Goal: Information Seeking & Learning: Learn about a topic

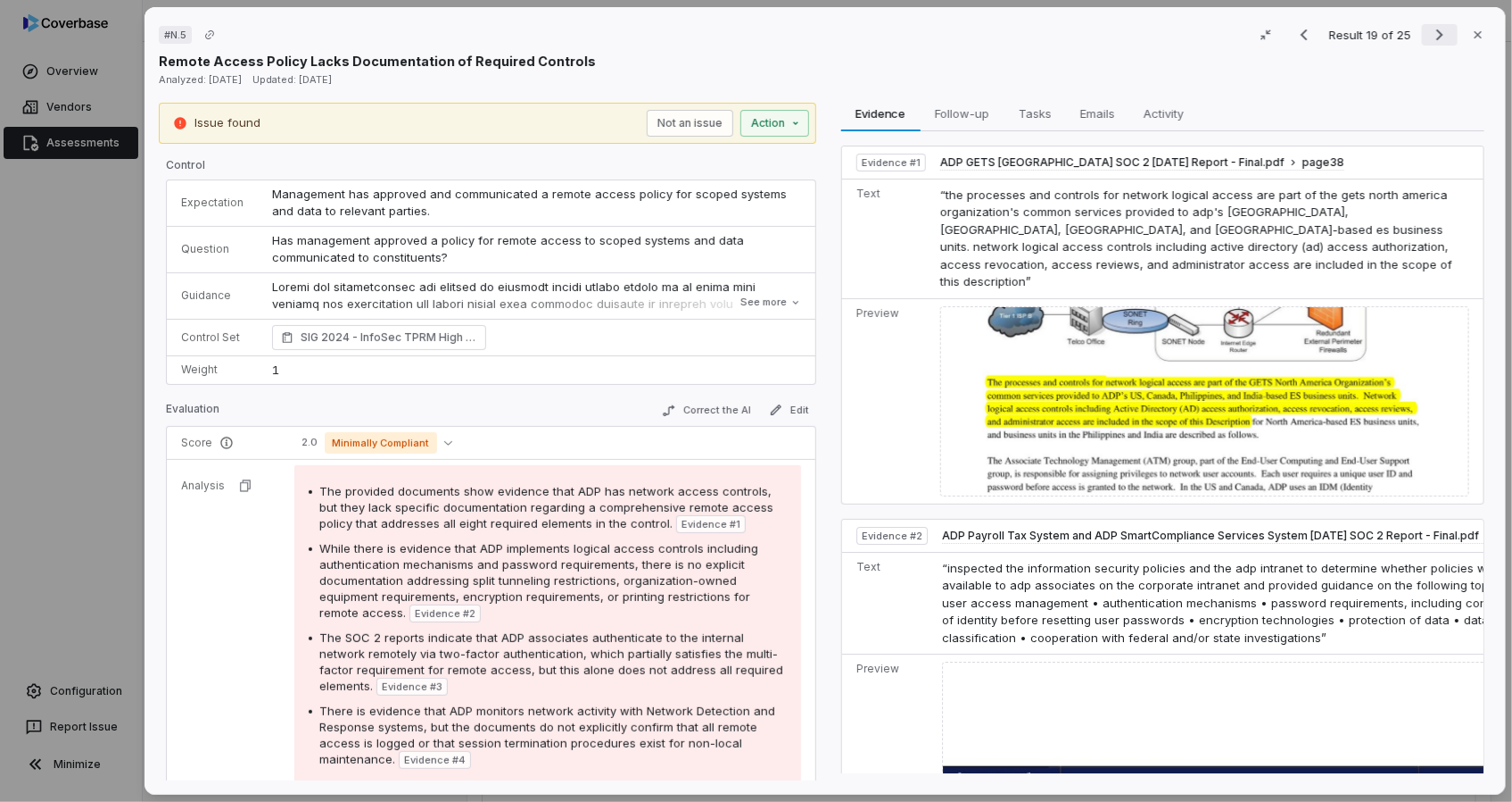
click at [1435, 32] on icon "Next result" at bounding box center [1439, 35] width 22 height 22
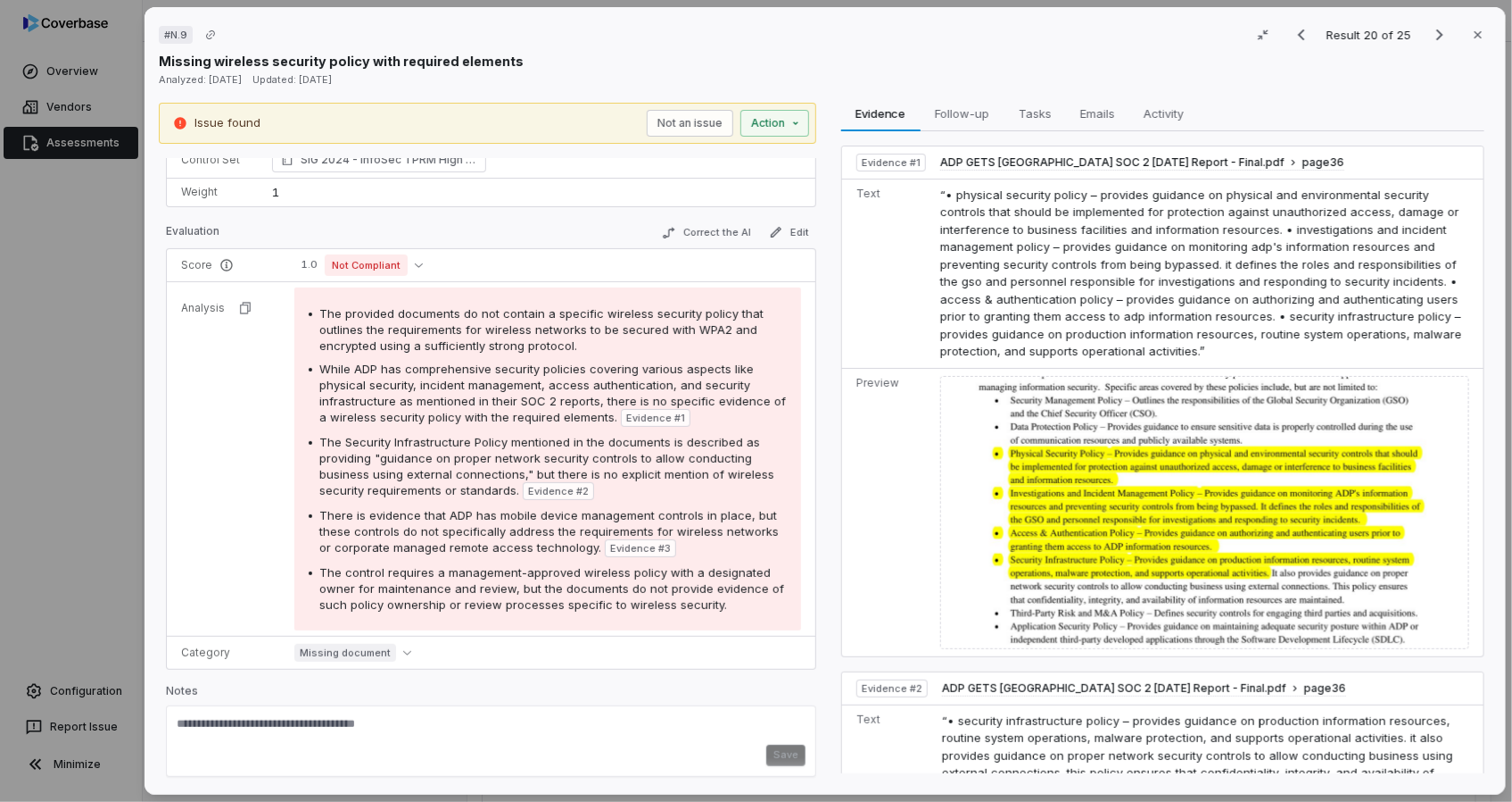
scroll to position [178, 0]
click at [1429, 33] on icon "Next result" at bounding box center [1439, 35] width 22 height 22
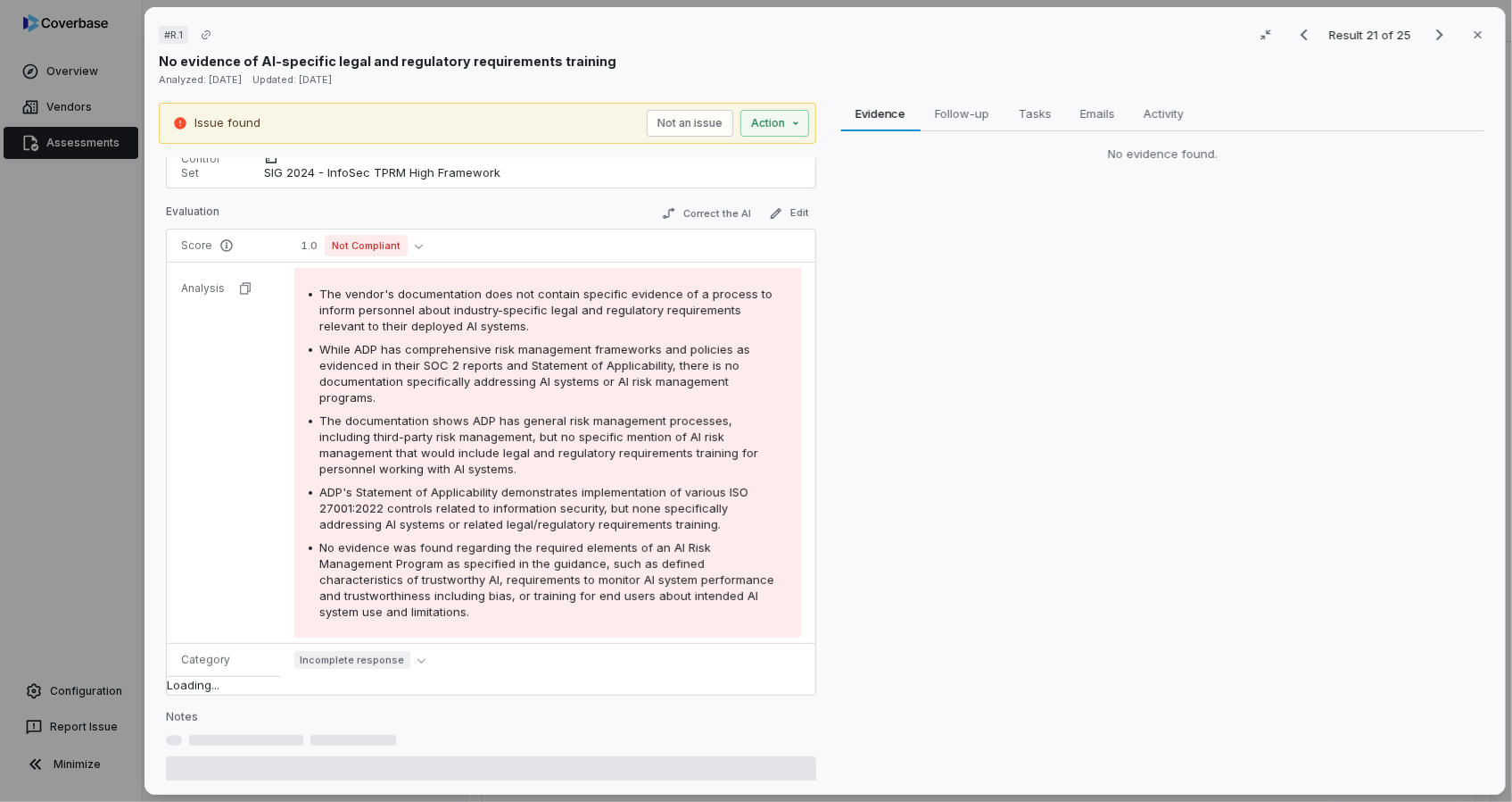
scroll to position [195, 0]
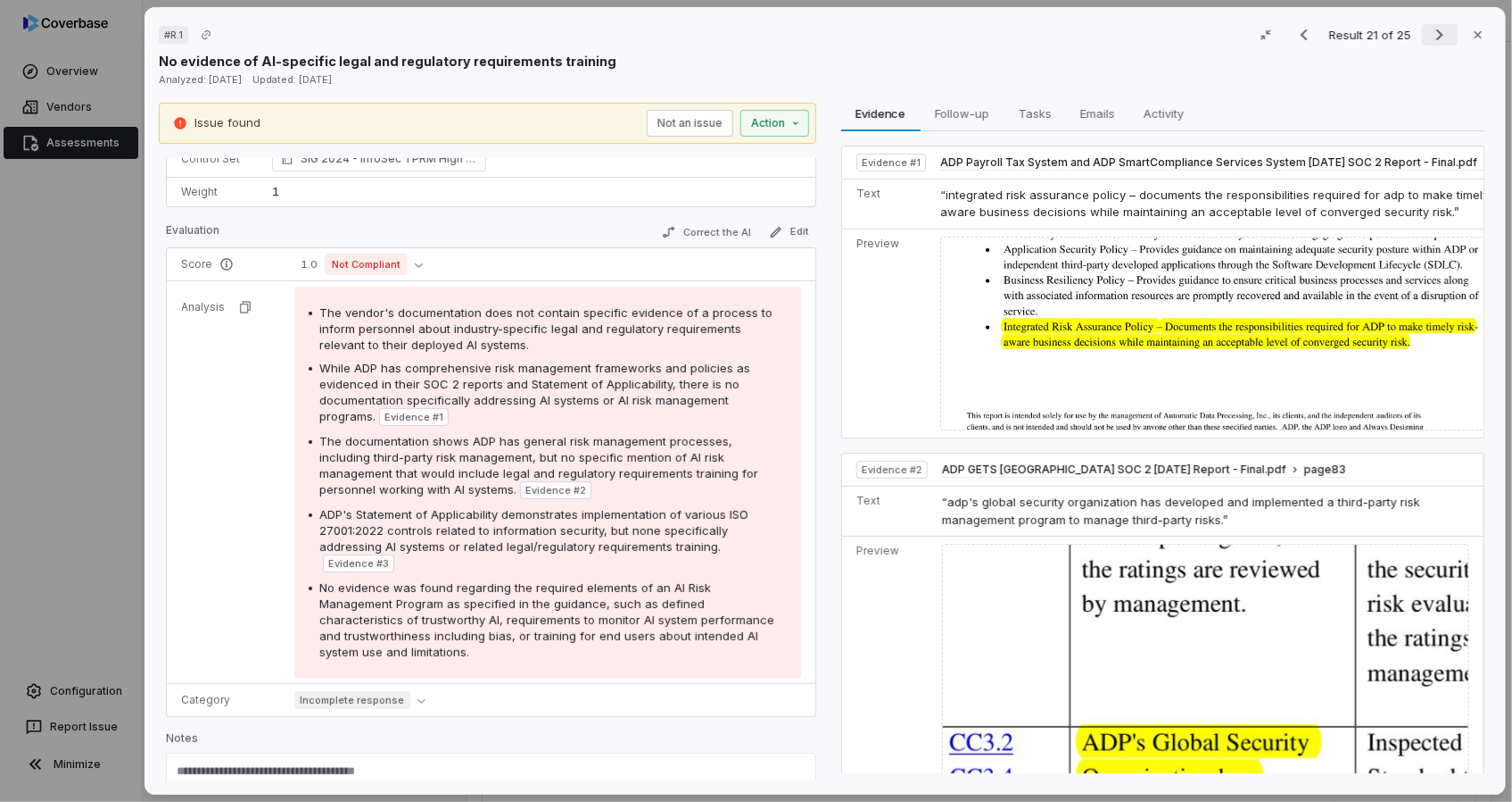
click at [1432, 31] on icon "Next result" at bounding box center [1439, 35] width 22 height 22
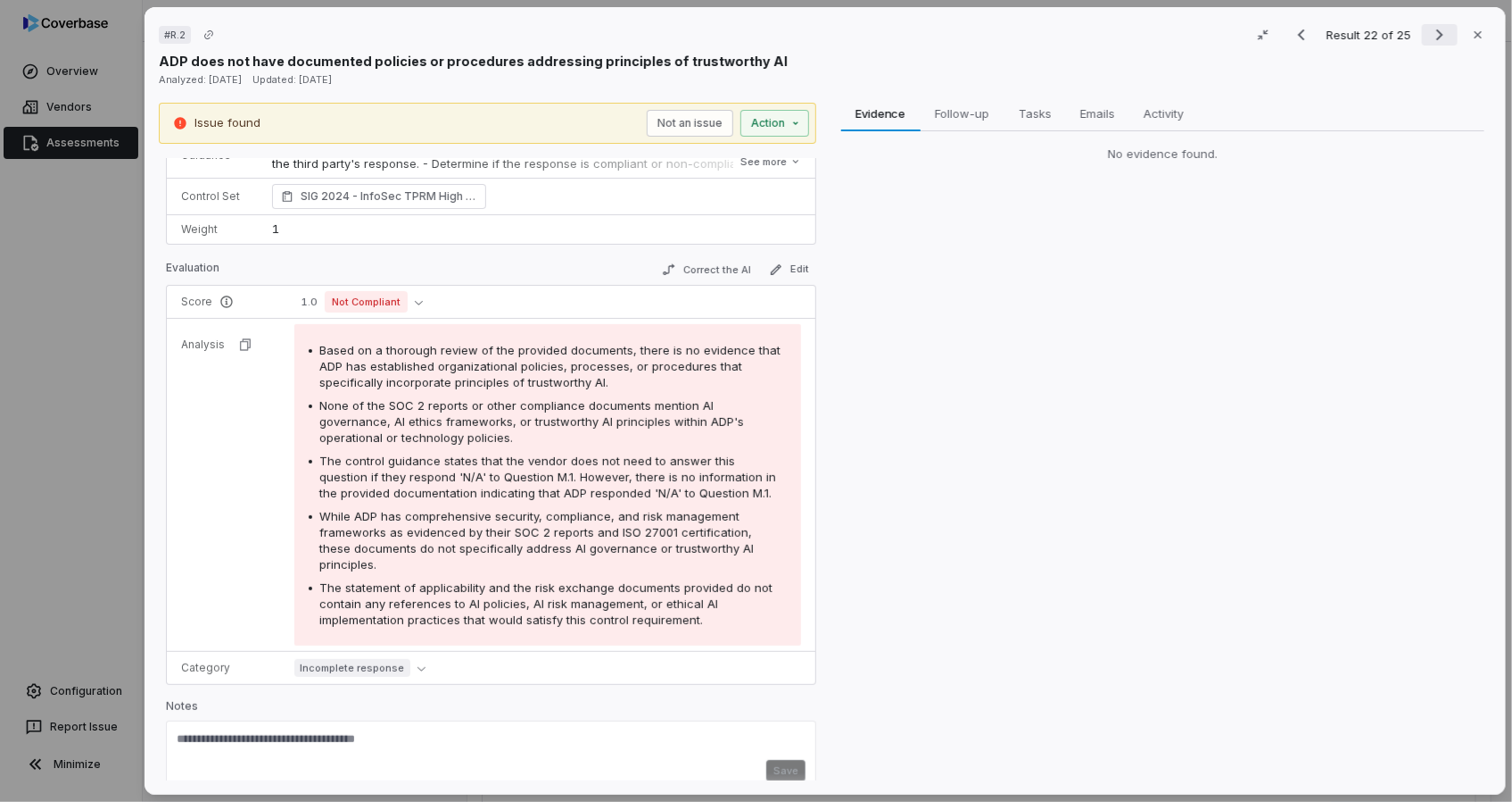
click at [1432, 31] on icon "Next result" at bounding box center [1439, 35] width 22 height 22
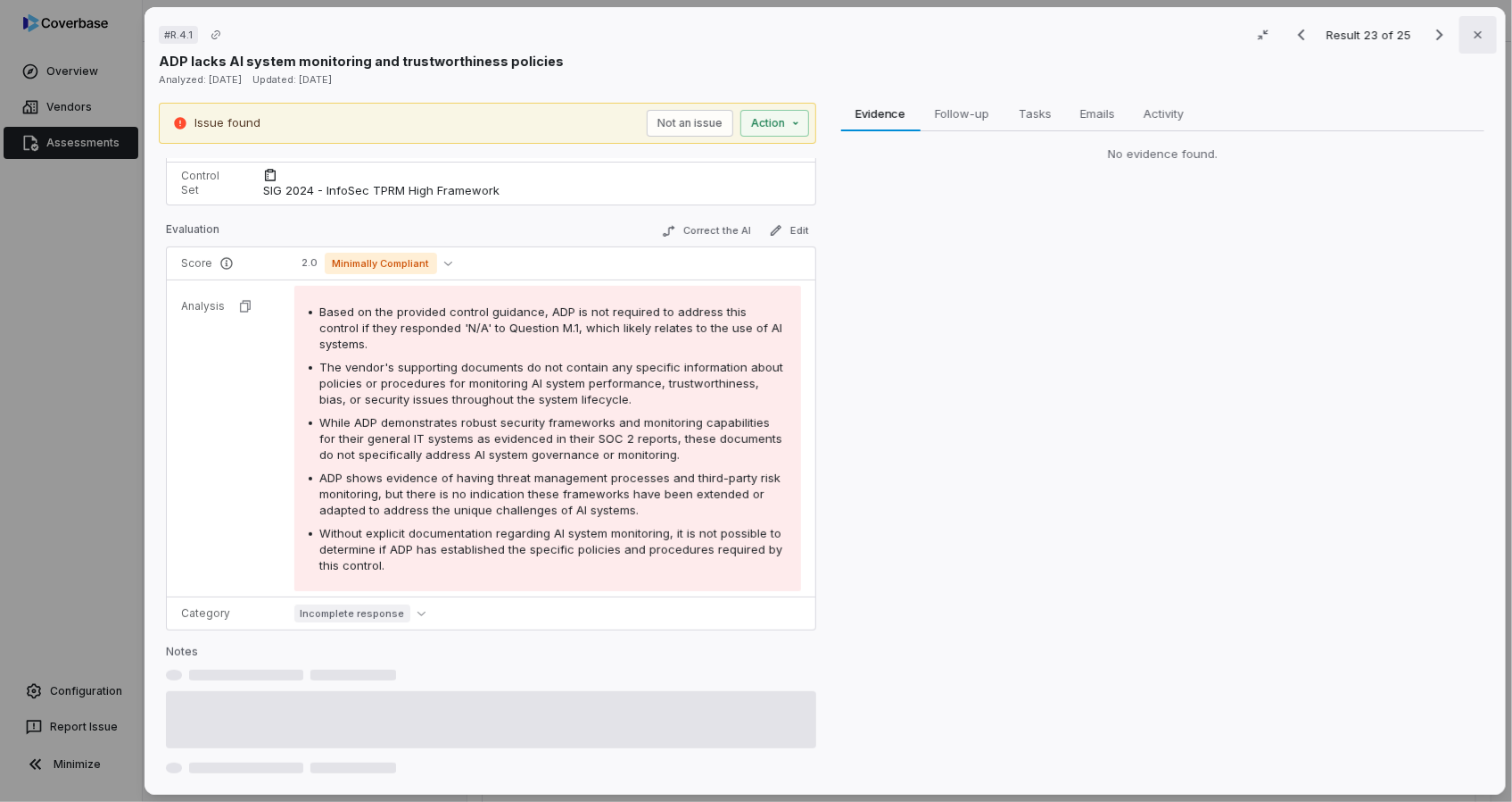
scroll to position [178, 0]
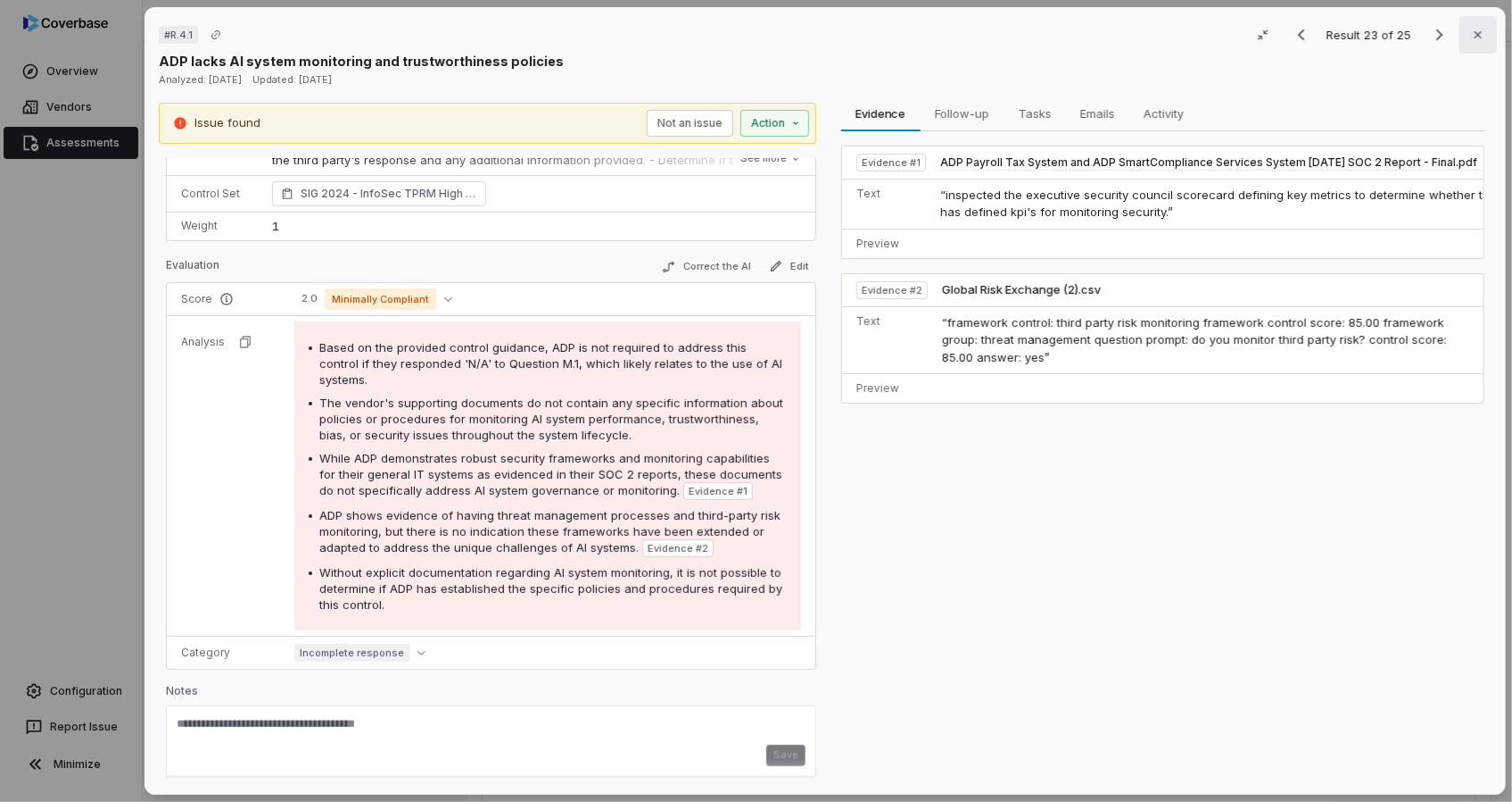
click at [1470, 30] on icon "button" at bounding box center [1477, 34] width 15 height 15
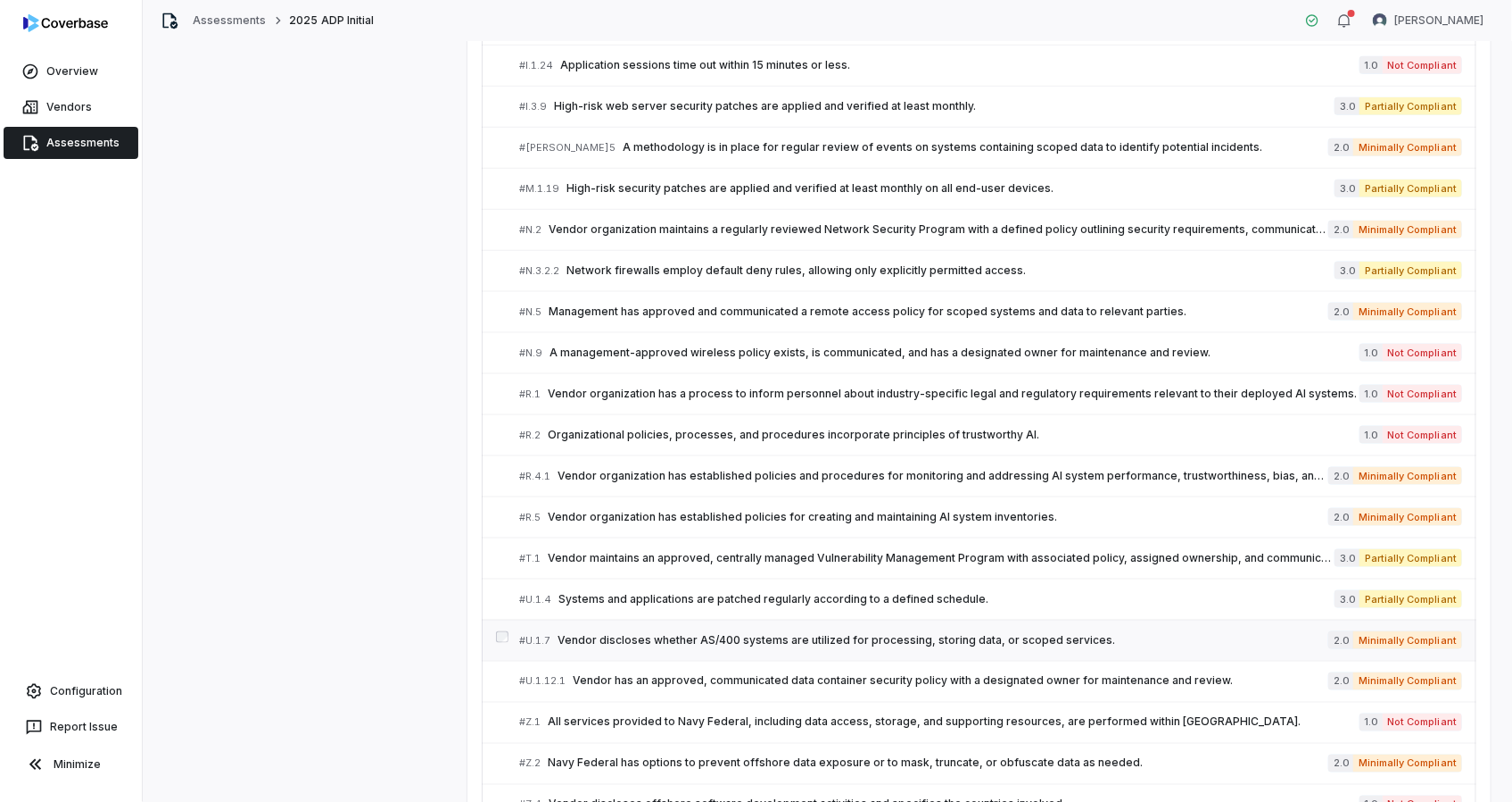
scroll to position [1015, 0]
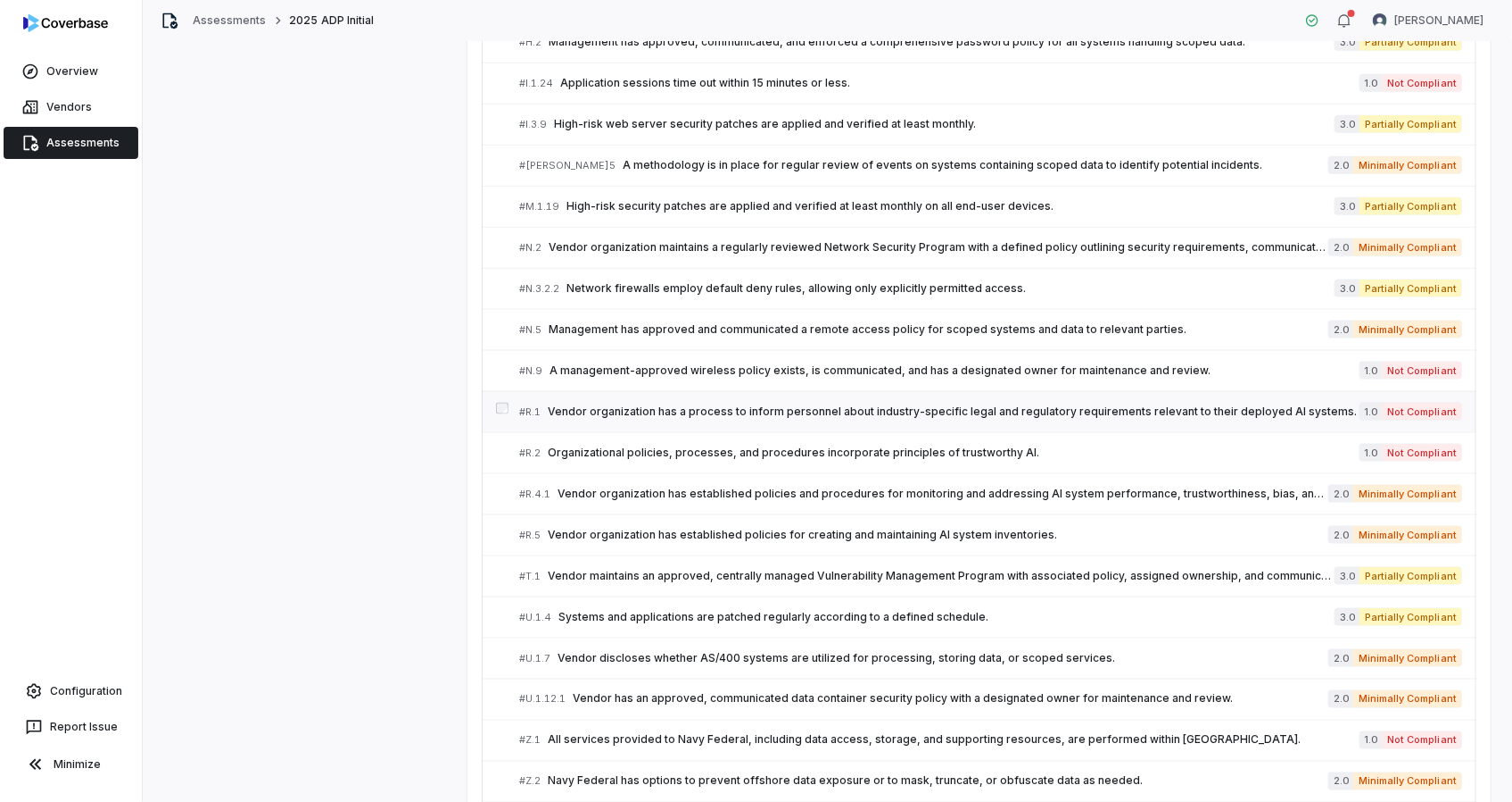
click at [722, 403] on div "# R.1 Vendor organization has a process to inform personnel about industry-spec…" at bounding box center [940, 412] width 841 height 19
